Goal: Transaction & Acquisition: Purchase product/service

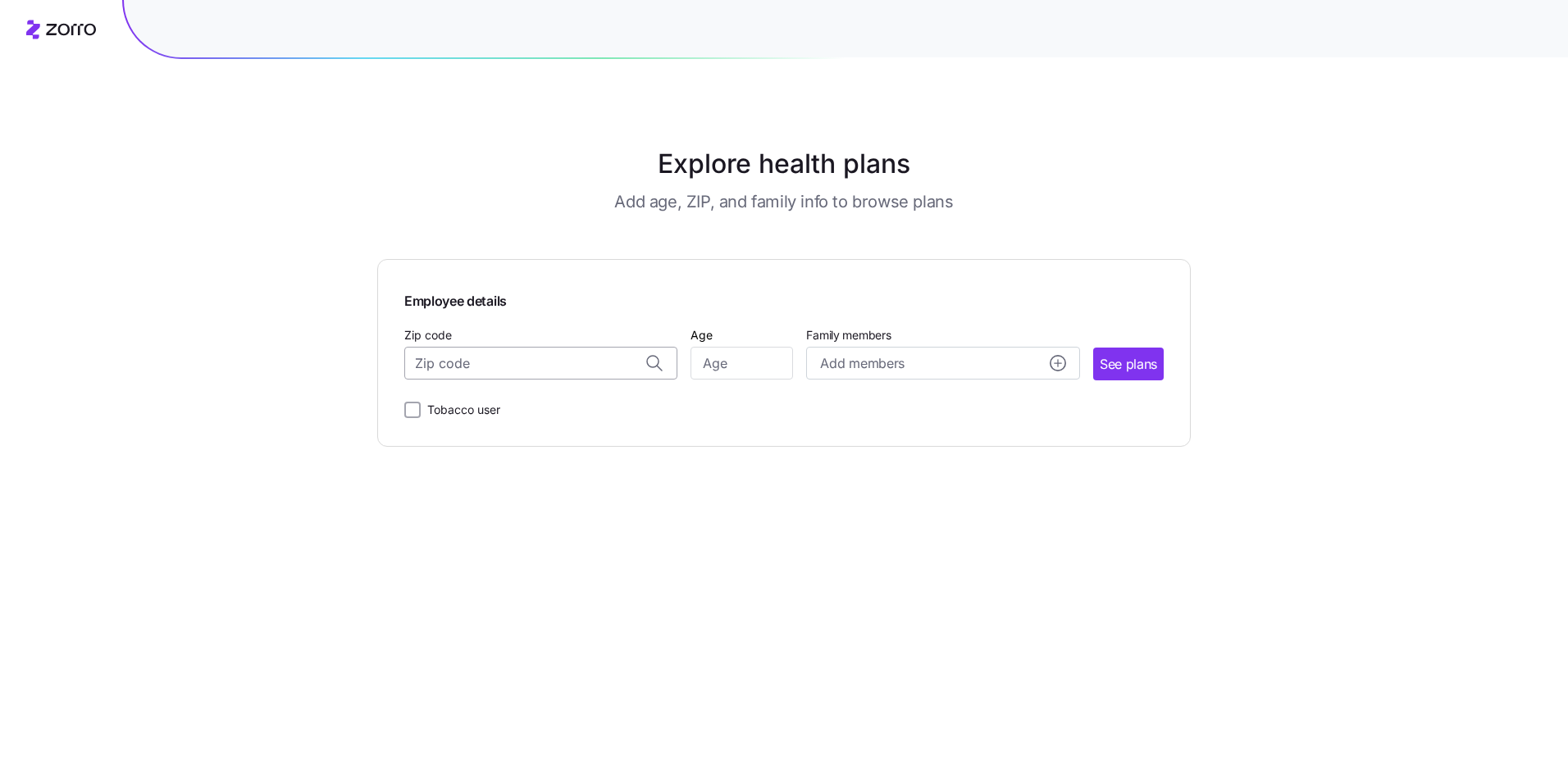
drag, startPoint x: 505, startPoint y: 368, endPoint x: 507, endPoint y: 358, distance: 10.2
click at [506, 367] on input "Zip code" at bounding box center [540, 363] width 273 height 33
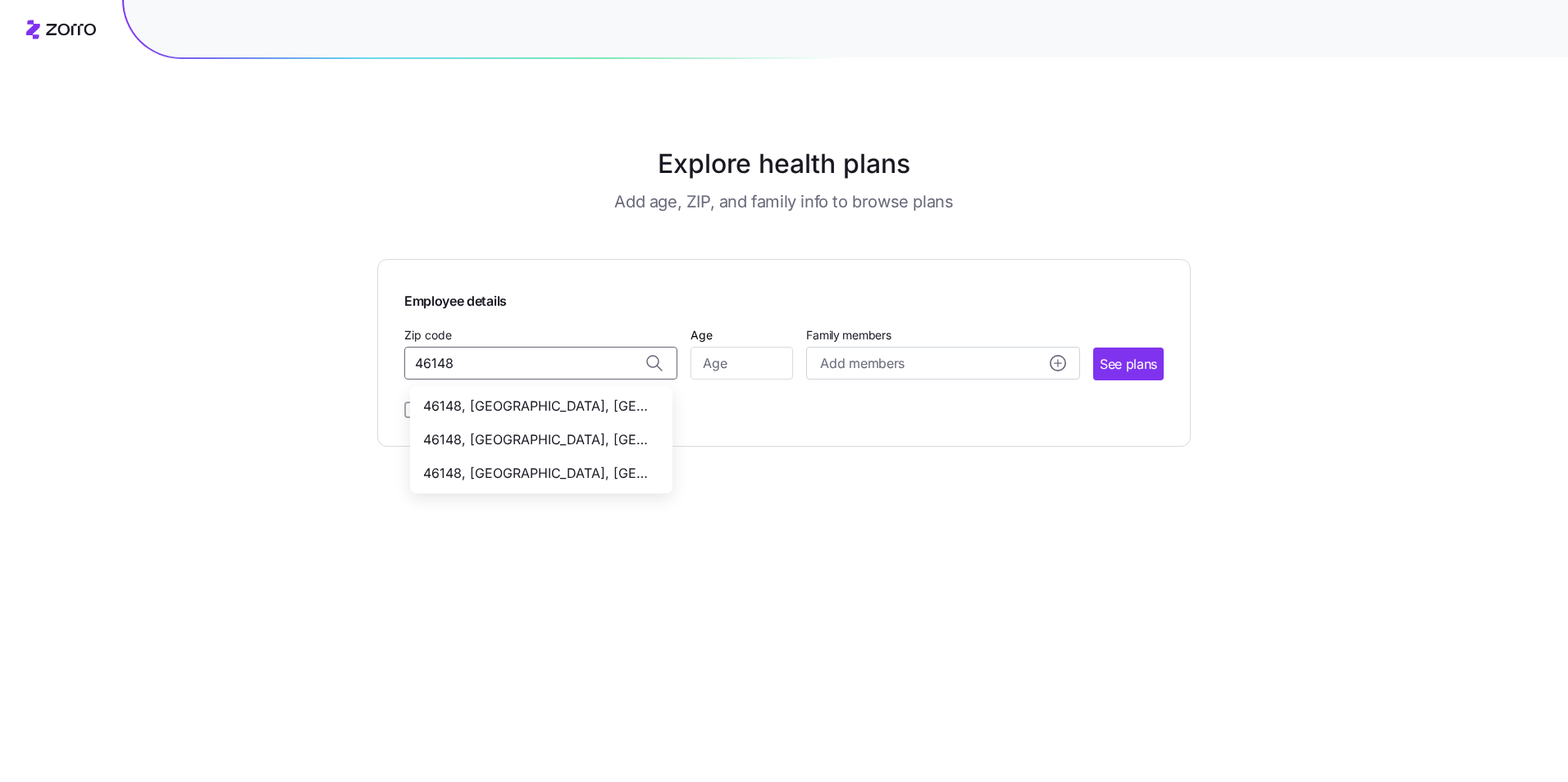
click at [498, 403] on span "46148, [GEOGRAPHIC_DATA], [GEOGRAPHIC_DATA]" at bounding box center [538, 407] width 230 height 21
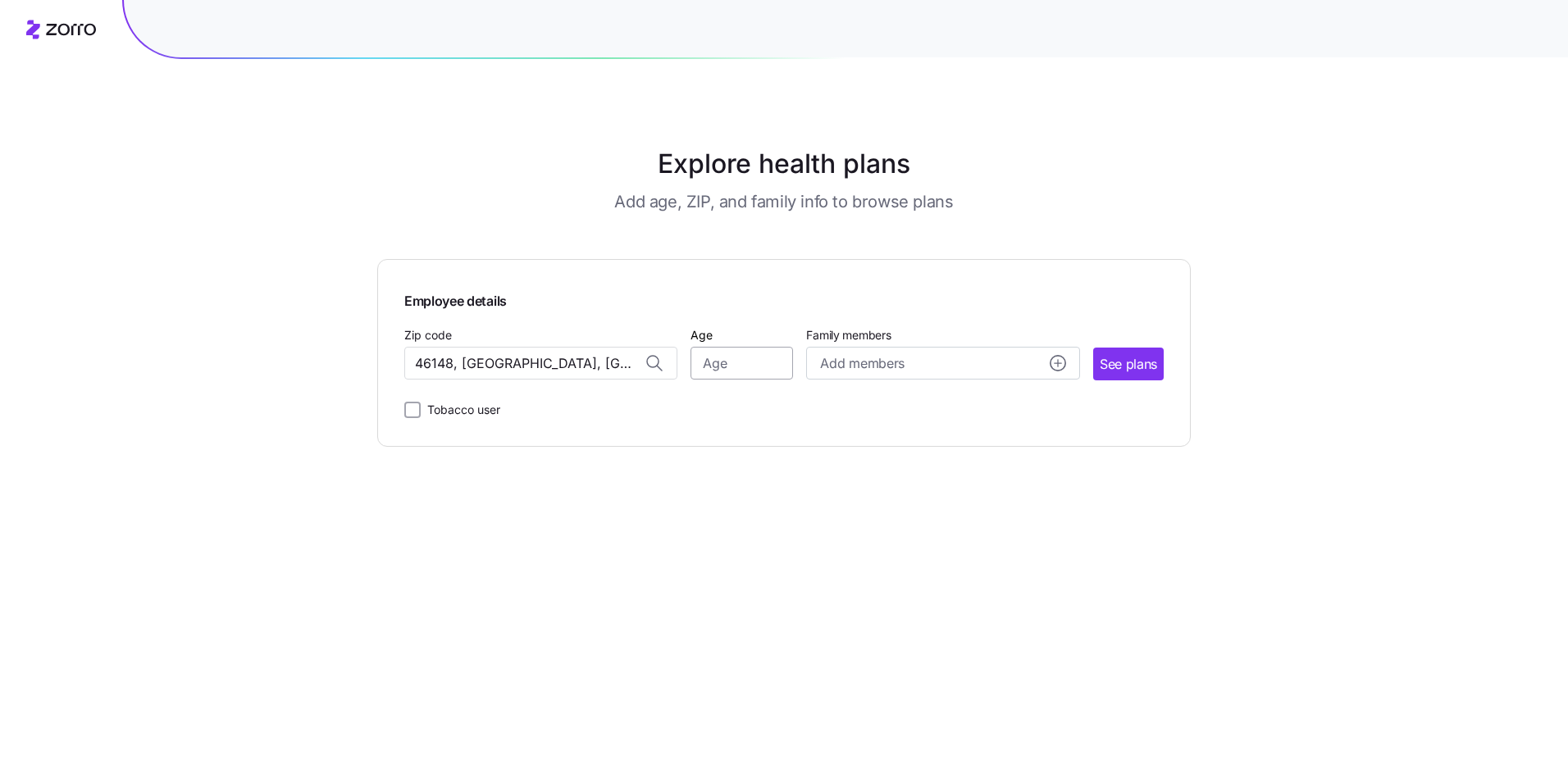
type input "46148, [GEOGRAPHIC_DATA], [GEOGRAPHIC_DATA]"
click at [756, 362] on input "Age" at bounding box center [741, 363] width 103 height 33
type input "55"
click at [1053, 363] on circle "add icon" at bounding box center [1058, 363] width 15 height 15
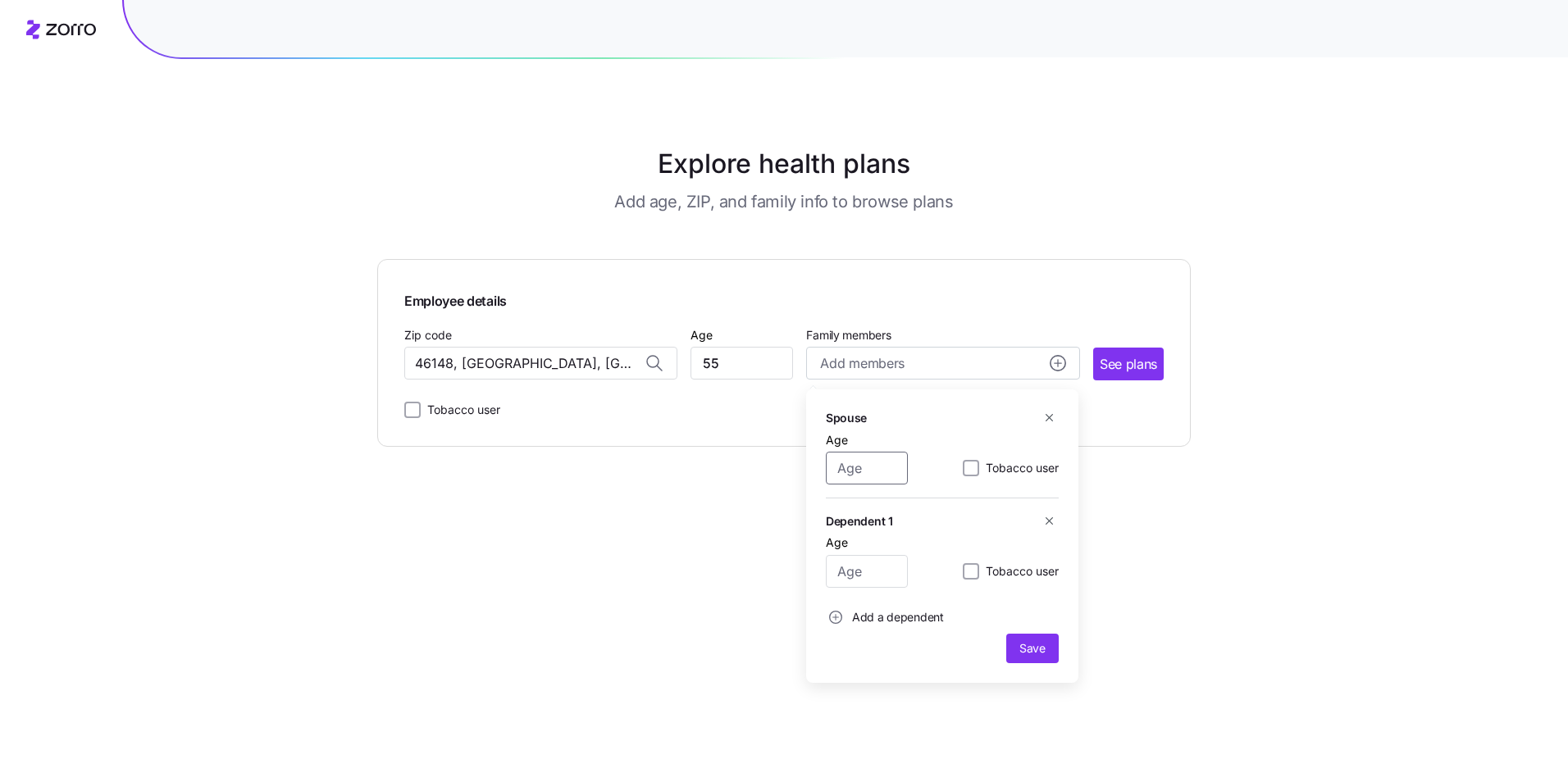
drag, startPoint x: 889, startPoint y: 470, endPoint x: 805, endPoint y: 471, distance: 84.0
click at [806, 471] on div "Spouse Age Tobacco user Dependent 1 Age Tobacco user Add a dependent Save" at bounding box center [942, 536] width 272 height 294
type input "42"
click at [734, 362] on input "55" at bounding box center [741, 363] width 103 height 33
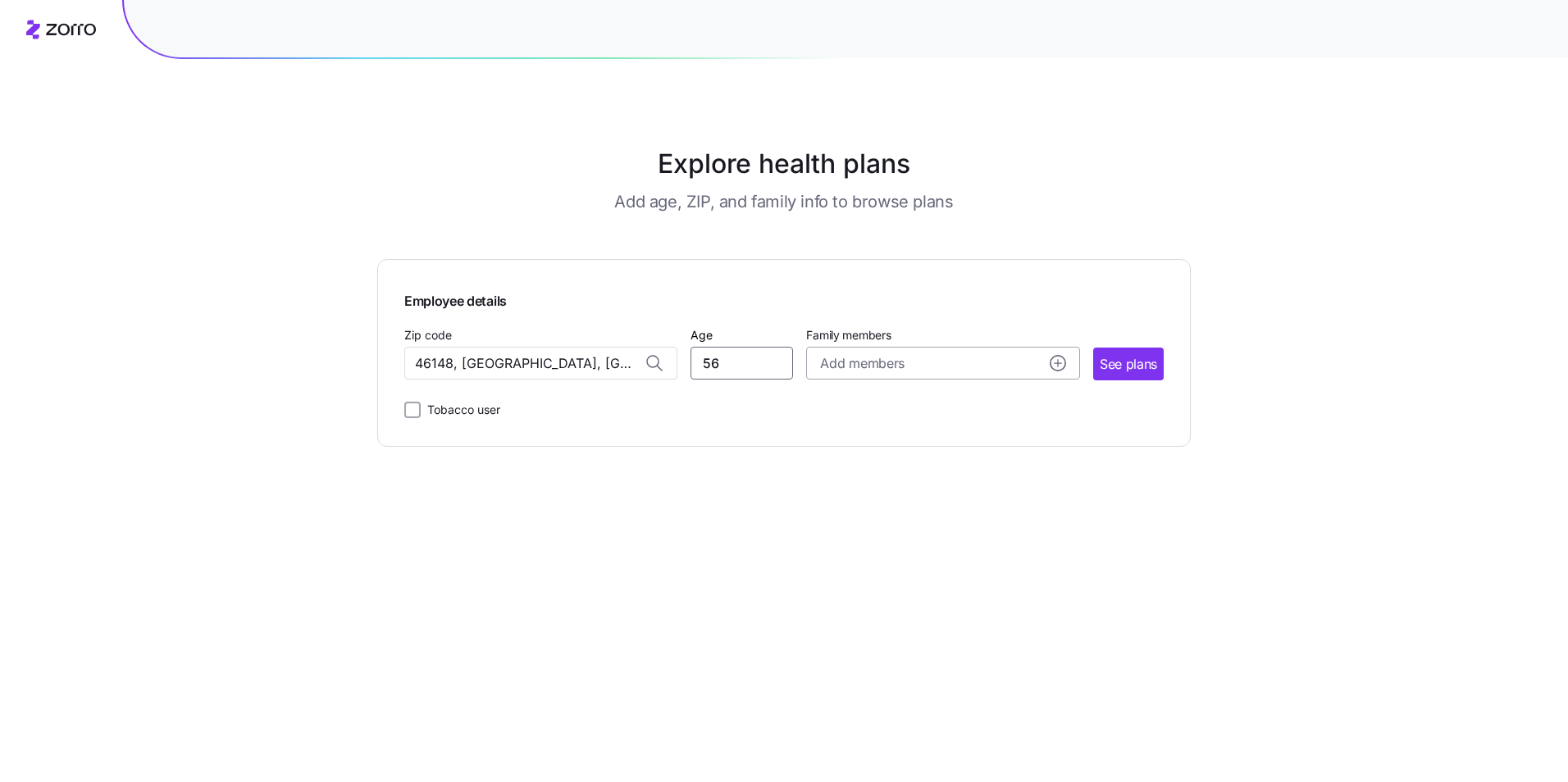
type input "56"
click at [1055, 367] on circle "add icon" at bounding box center [1058, 363] width 15 height 15
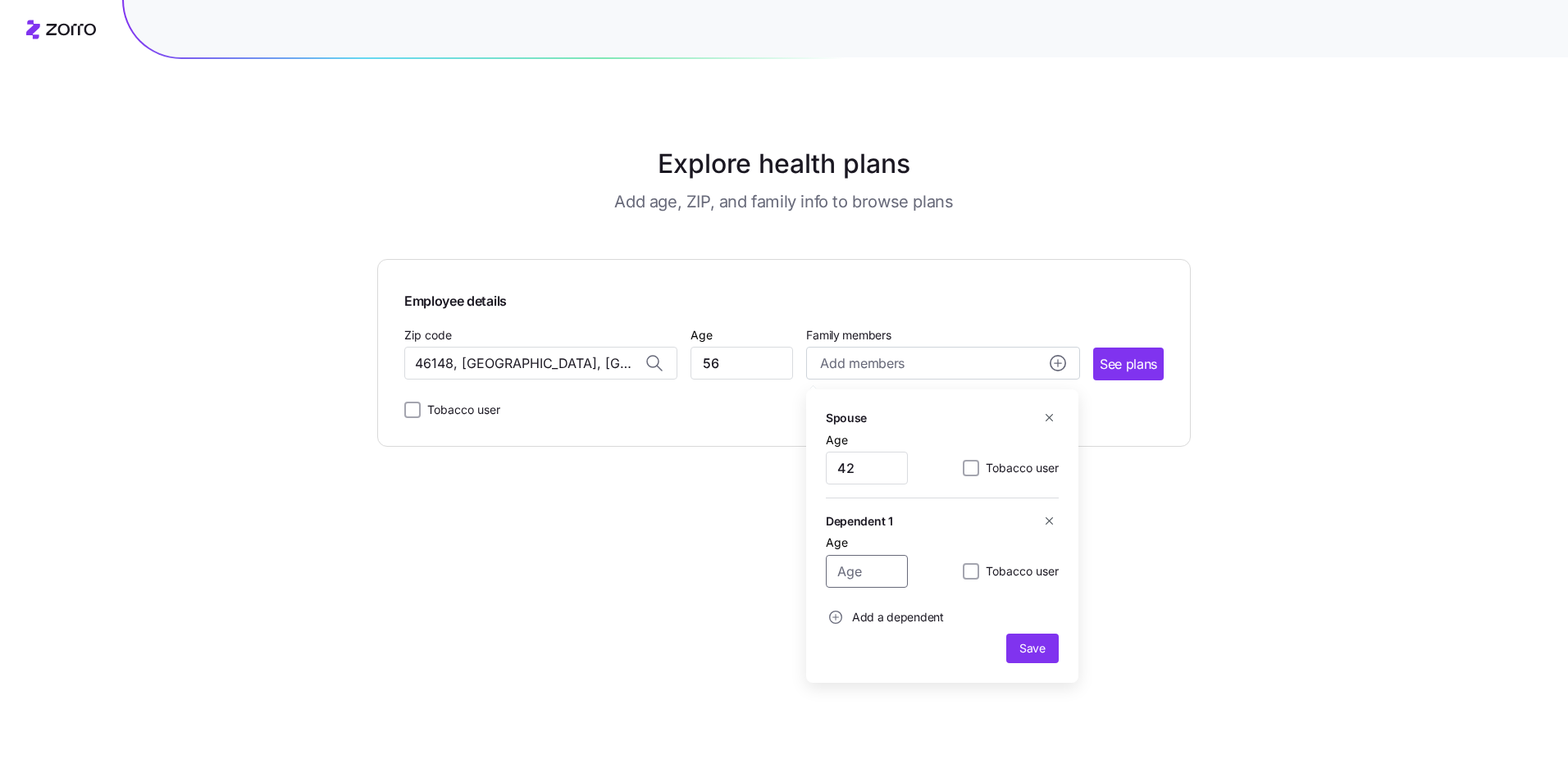
click at [867, 580] on input "Age" at bounding box center [867, 571] width 82 height 33
type input "17"
click at [870, 616] on span "Add a dependent" at bounding box center [897, 617] width 92 height 16
click at [870, 668] on input "Age" at bounding box center [867, 660] width 82 height 33
type input "14"
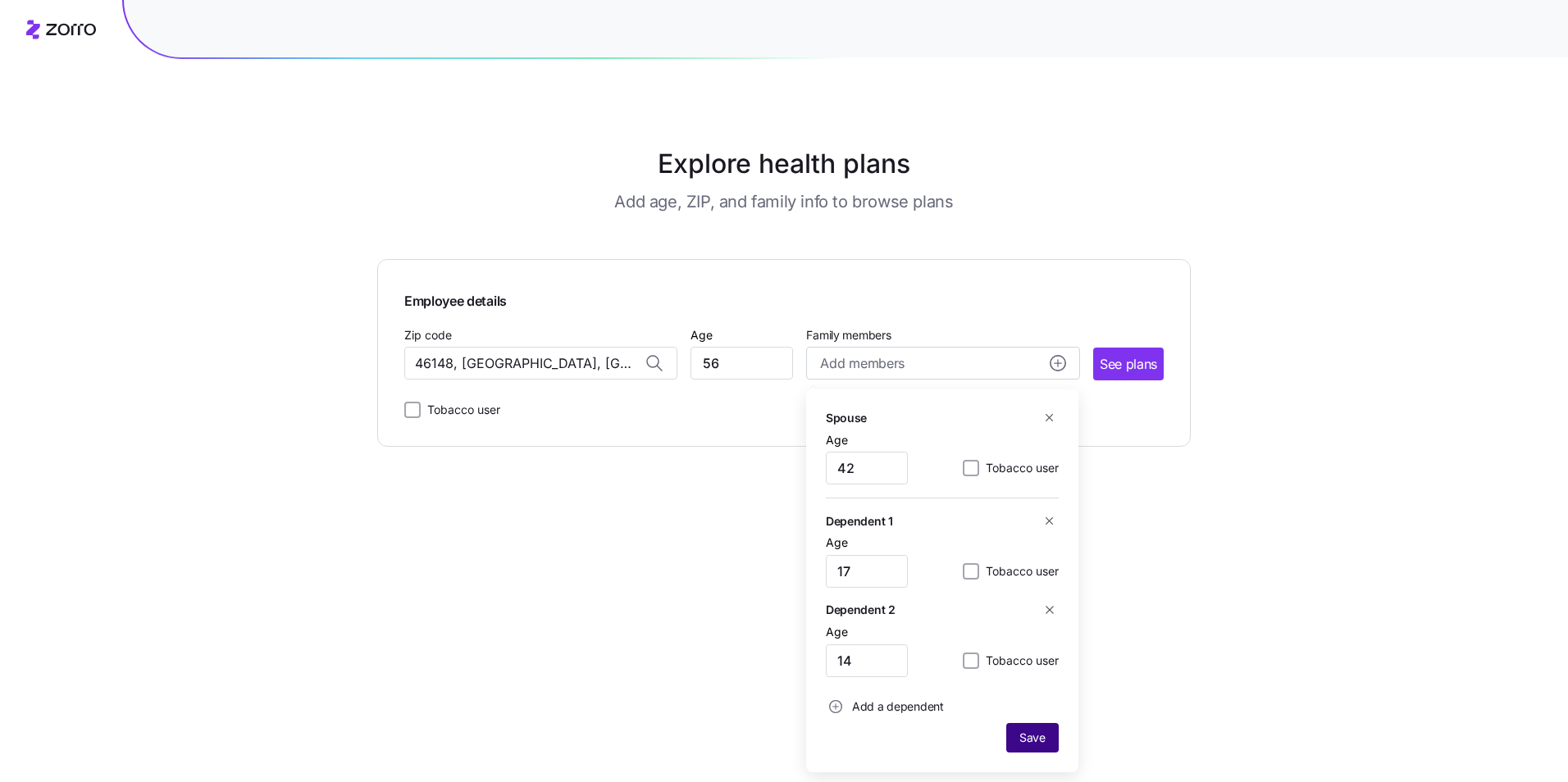
click at [1038, 729] on button "Save" at bounding box center [1032, 737] width 52 height 29
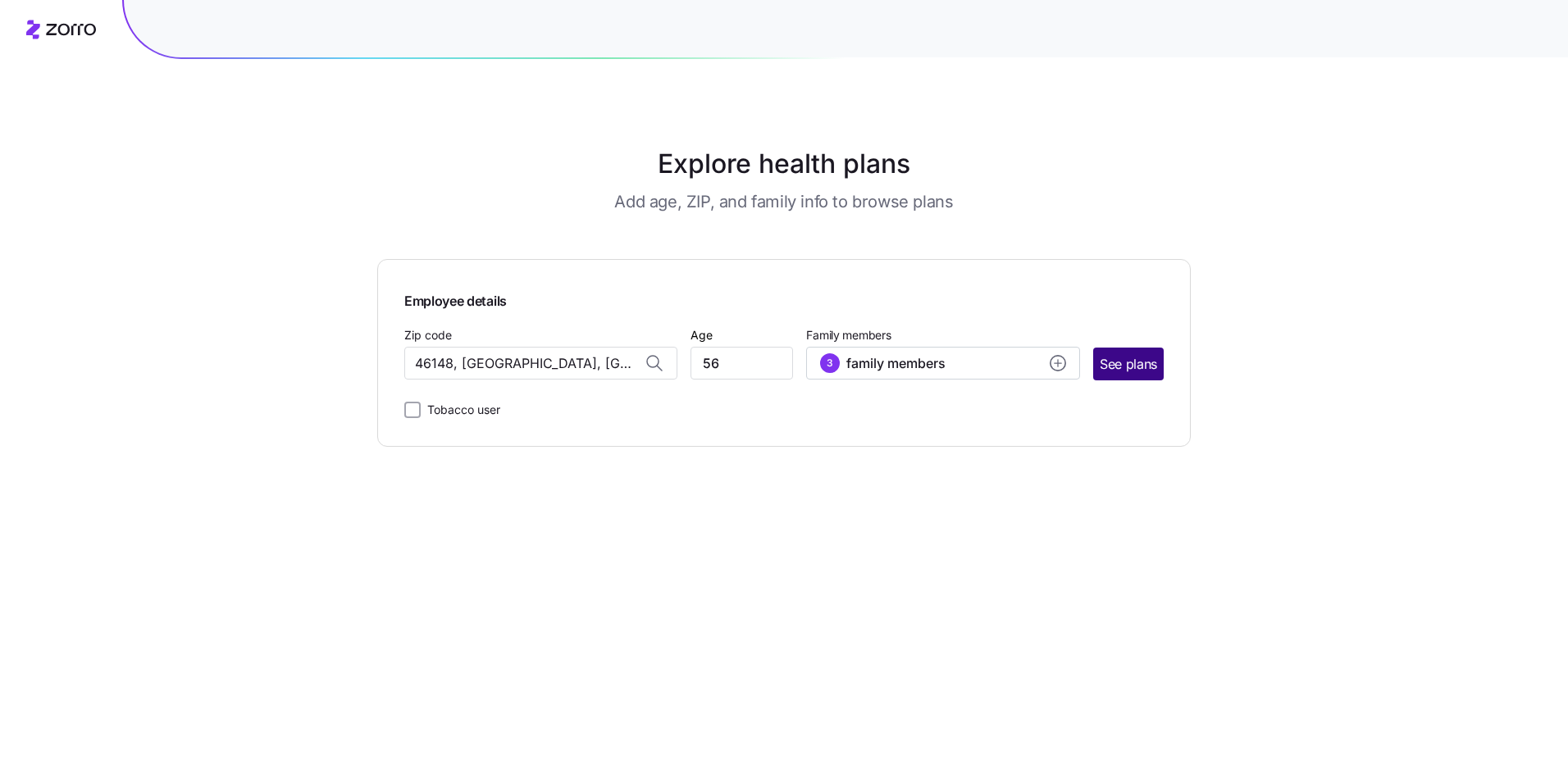
click at [1128, 359] on span "See plans" at bounding box center [1128, 365] width 57 height 21
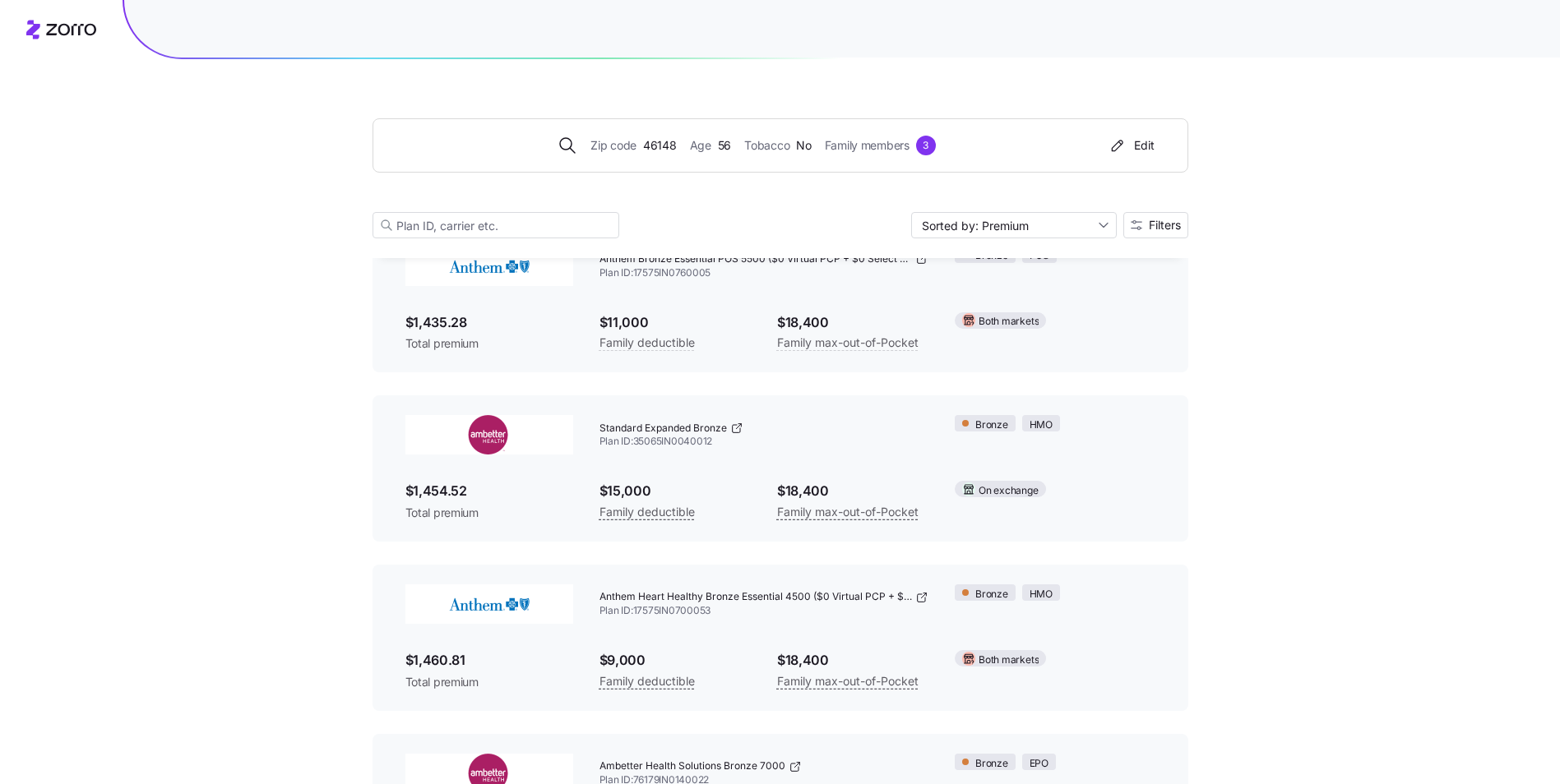
scroll to position [258, 0]
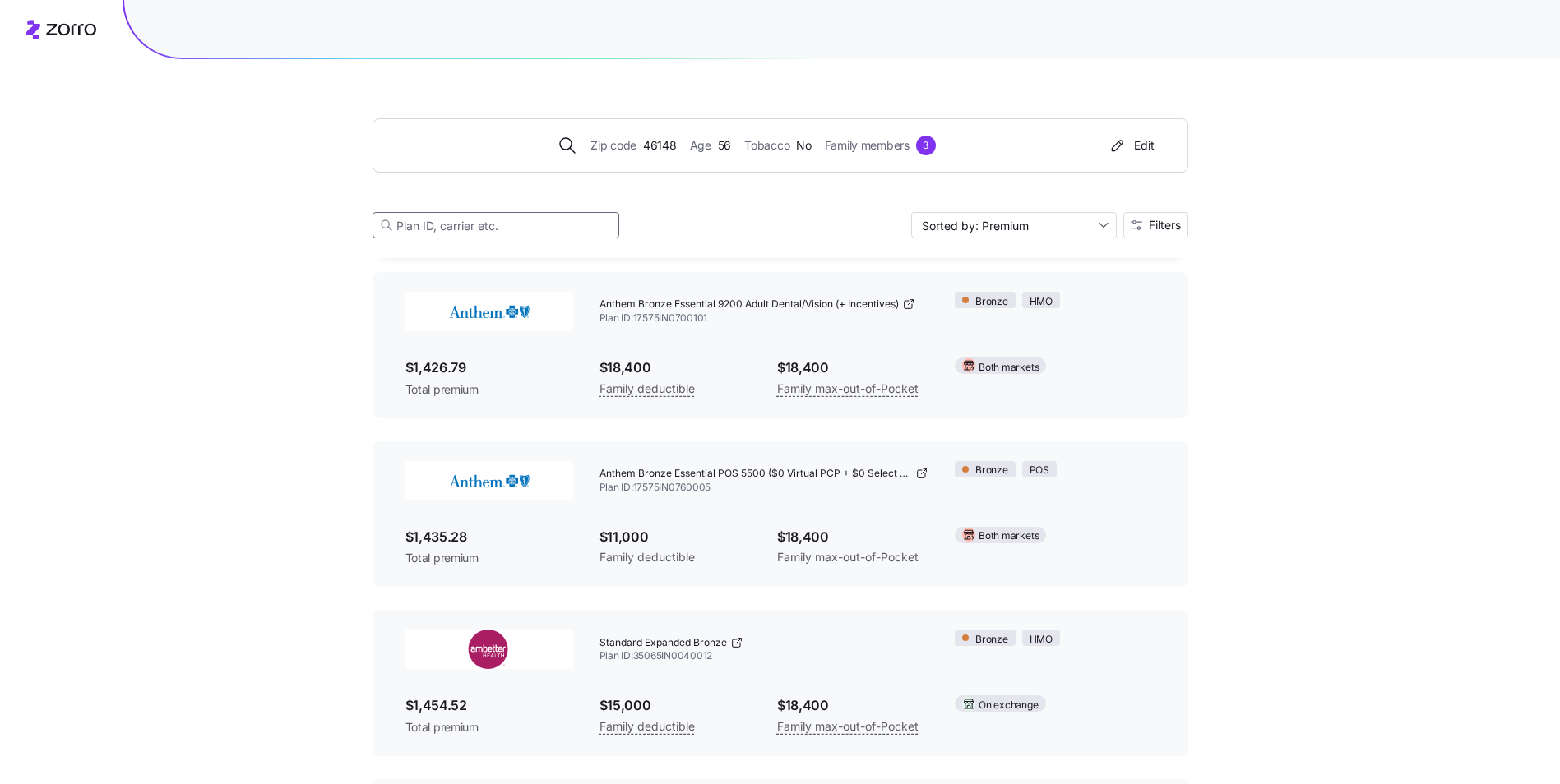
click at [550, 229] on input at bounding box center [496, 226] width 247 height 27
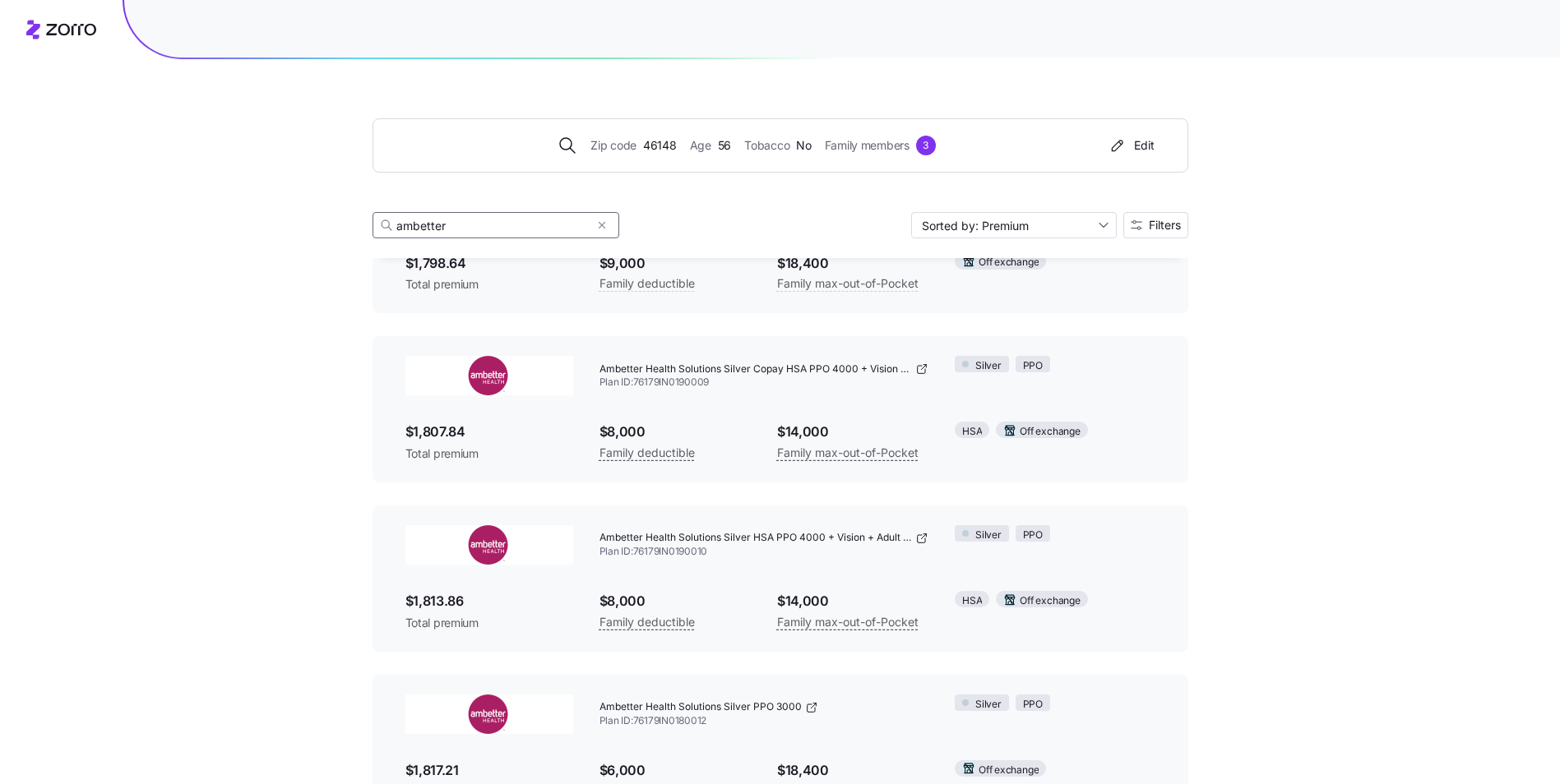
scroll to position [7314, 0]
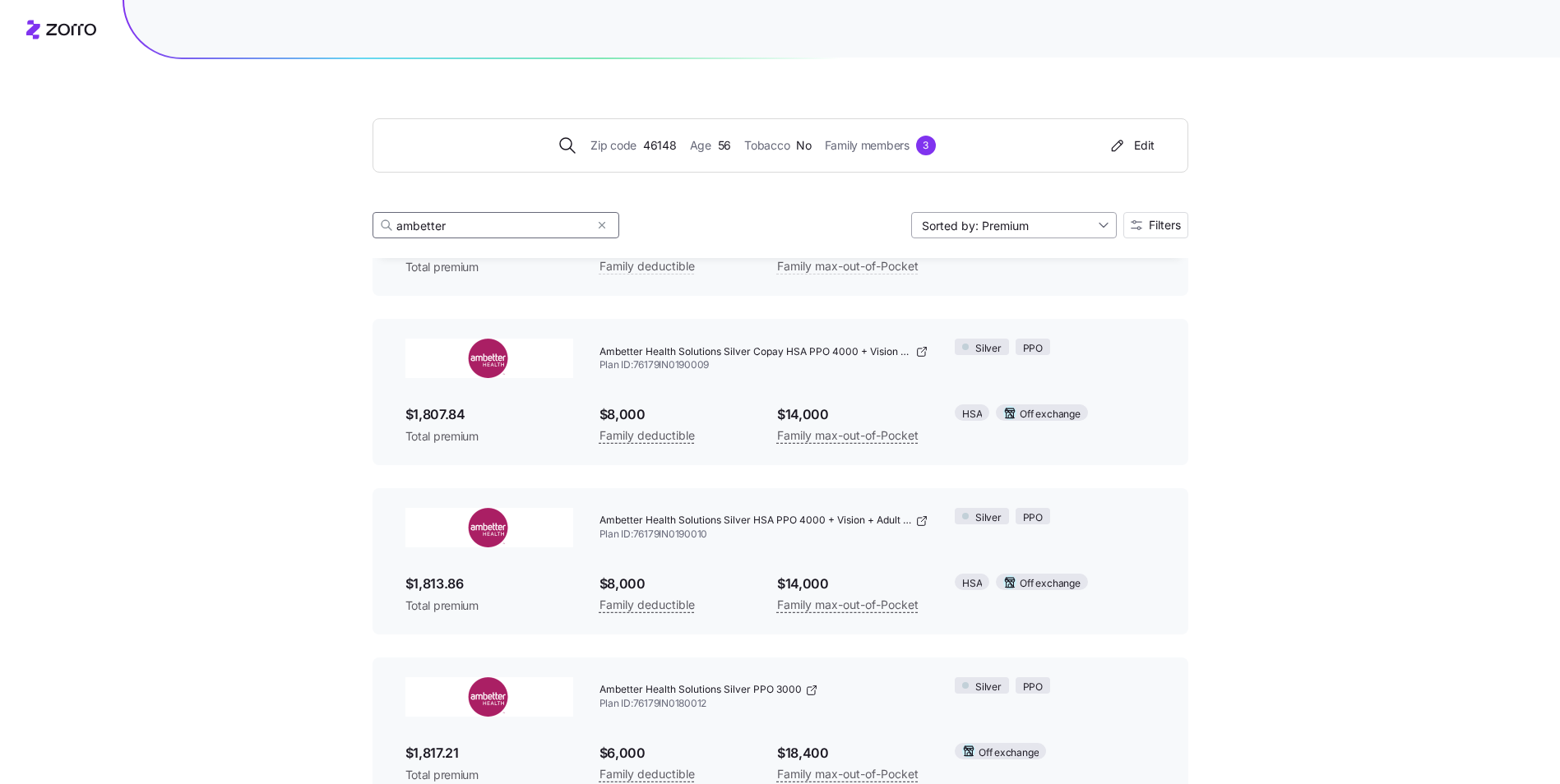
type input "ambetter"
click at [1101, 228] on input "Sorted by: Premium" at bounding box center [1014, 226] width 206 height 27
click at [1024, 285] on div "Deductible" at bounding box center [1012, 289] width 192 height 25
type input "Sorted by: Deductible"
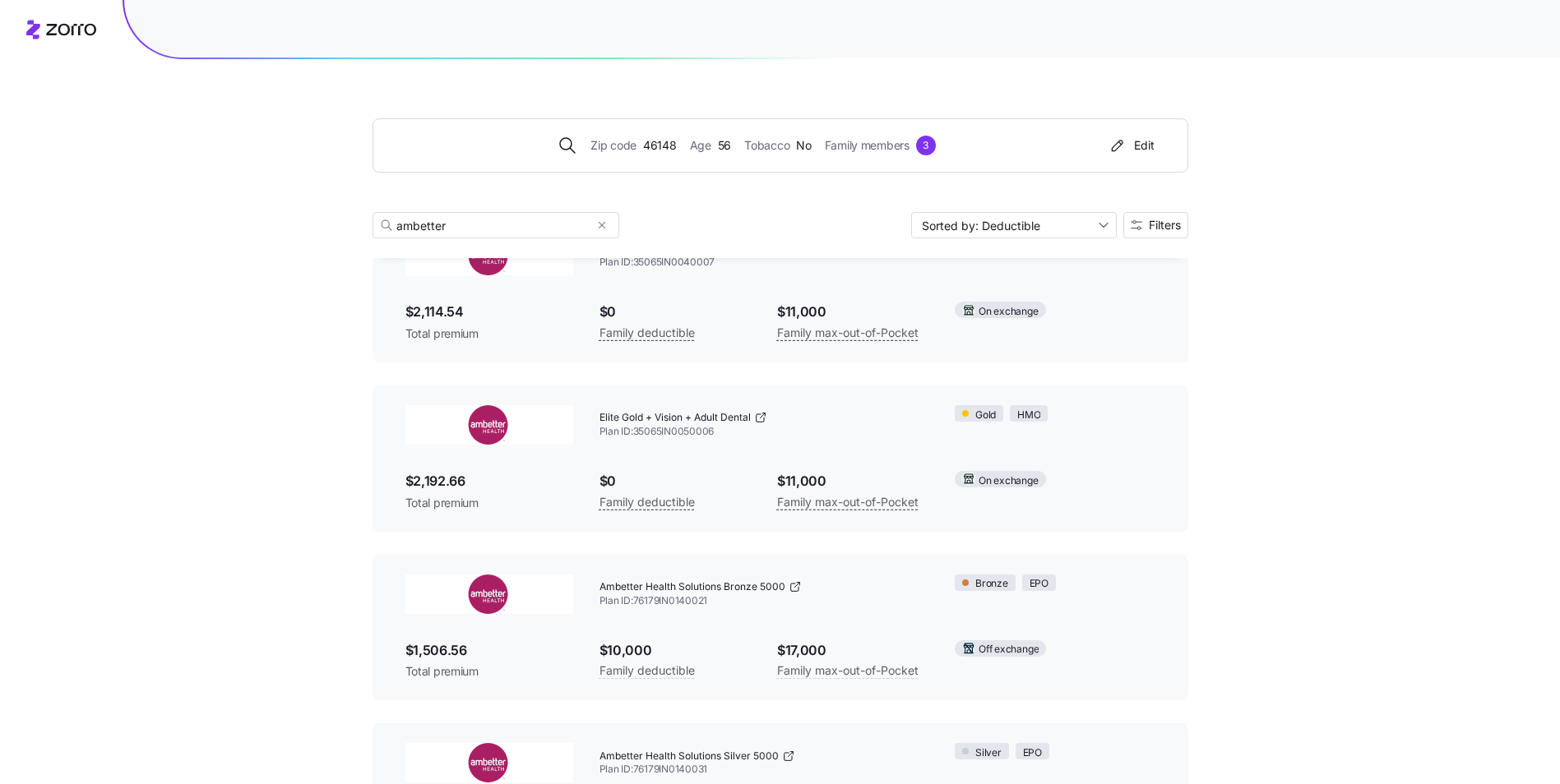
scroll to position [0, 0]
